Goal: Download file/media

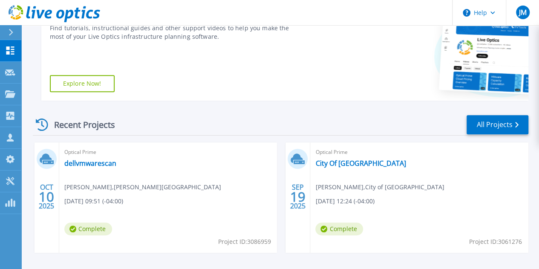
scroll to position [171, 0]
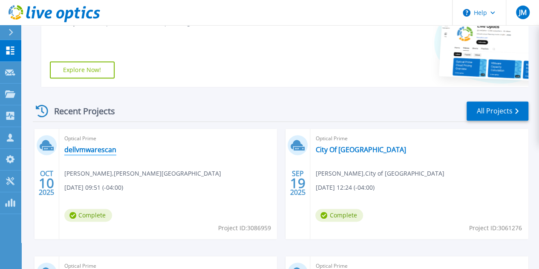
click at [75, 149] on link "dellvmwarescan" at bounding box center [90, 149] width 52 height 9
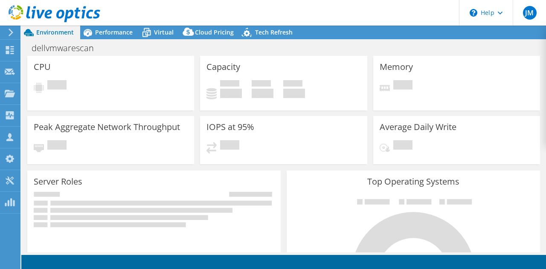
select select "USD"
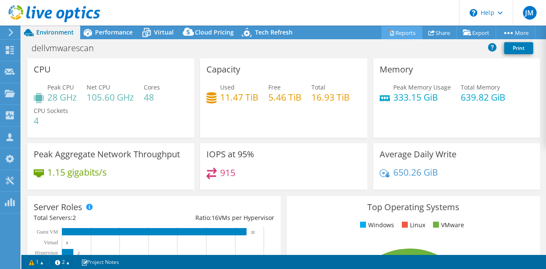
click at [395, 31] on link "Reports" at bounding box center [401, 32] width 41 height 13
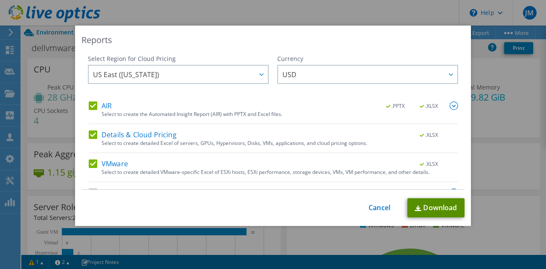
click at [436, 208] on link "Download" at bounding box center [435, 207] width 57 height 19
click at [441, 212] on link "Download" at bounding box center [435, 207] width 57 height 19
